Goal: Task Accomplishment & Management: Manage account settings

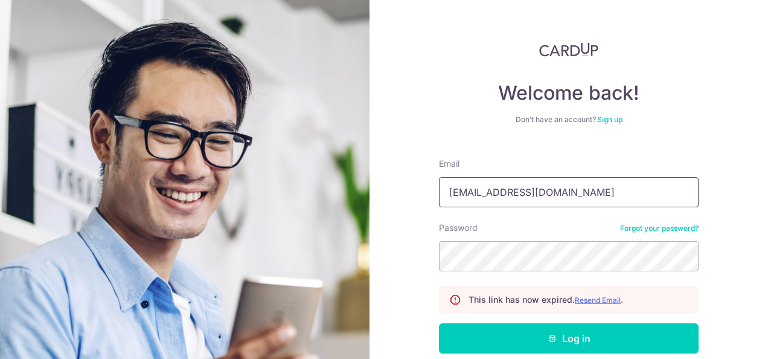
drag, startPoint x: 546, startPoint y: 197, endPoint x: 384, endPoint y: 196, distance: 161.8
click at [384, 196] on div "Welcome back! Don’t have an account? Sign up Email gardenbythemoon@outlook.com …" at bounding box center [568, 179] width 398 height 359
type input "m"
type input "a"
type input "[EMAIL_ADDRESS][DOMAIN_NAME]"
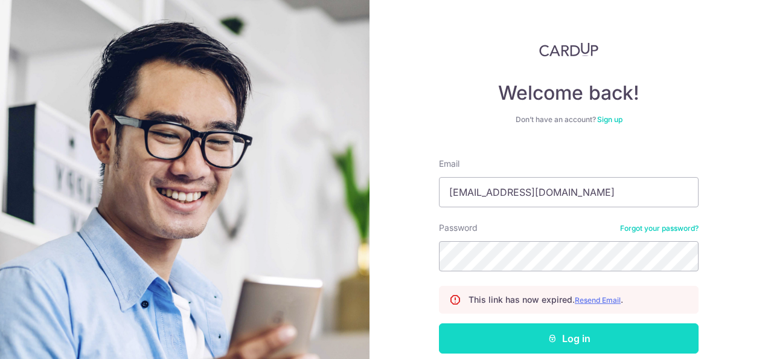
click at [576, 334] on button "Log in" at bounding box center [569, 338] width 260 height 30
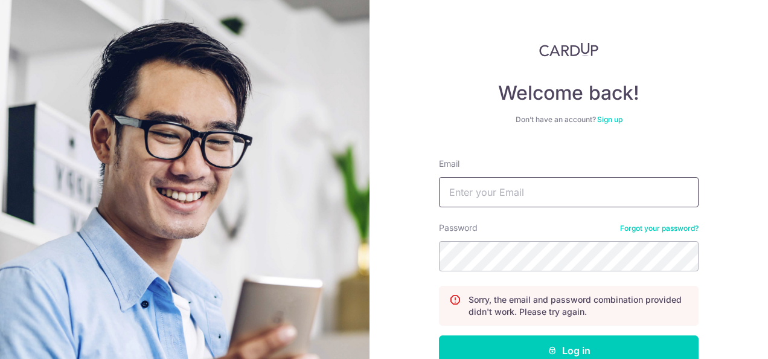
type input "[EMAIL_ADDRESS][DOMAIN_NAME]"
click at [663, 131] on div "Welcome back! Don’t have an account? Sign up Email gardenbythemoon@outlook.com …" at bounding box center [569, 230] width 260 height 376
click at [607, 185] on input "gardenbythemoon@outlook.com" at bounding box center [569, 192] width 260 height 30
drag, startPoint x: 613, startPoint y: 200, endPoint x: 444, endPoint y: 192, distance: 169.2
click at [444, 192] on input "gardenbythemoon@outlook.com" at bounding box center [569, 192] width 260 height 30
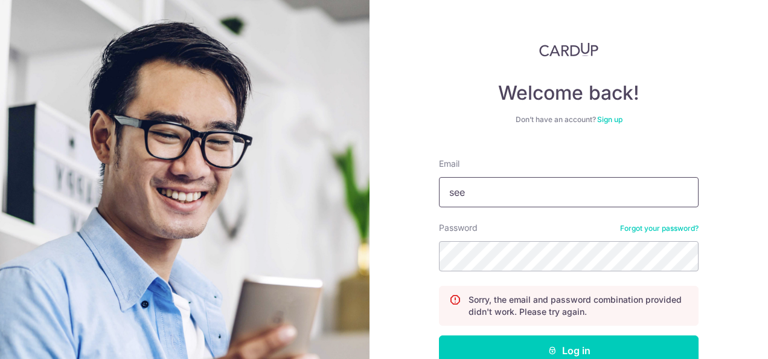
type input "[EMAIL_ADDRESS][DOMAIN_NAME]"
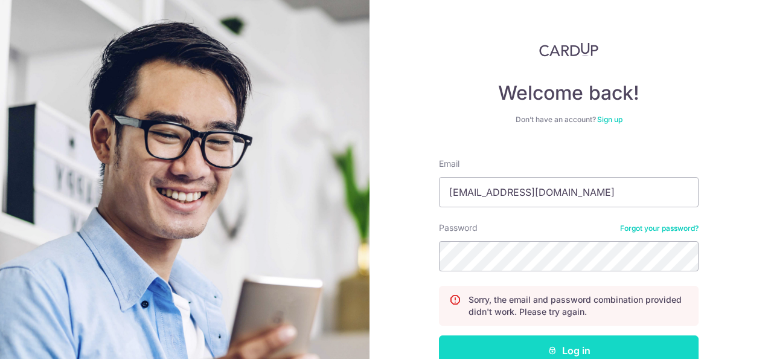
click at [557, 338] on button "Log in" at bounding box center [569, 350] width 260 height 30
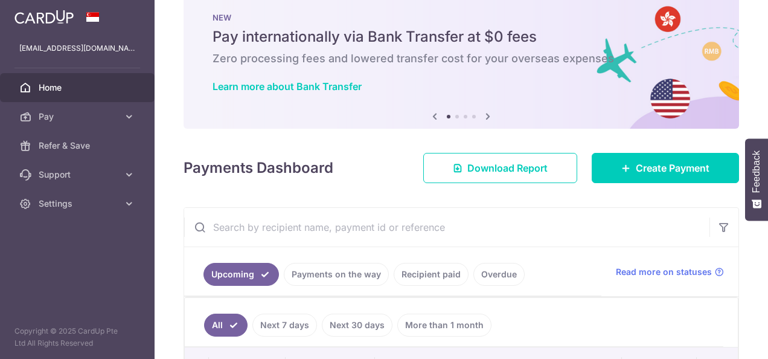
scroll to position [60, 0]
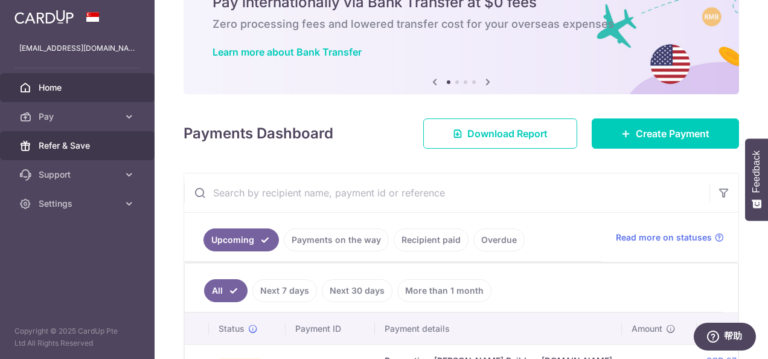
click at [83, 141] on span "Refer & Save" at bounding box center [79, 145] width 80 height 12
